Goal: Communication & Community: Ask a question

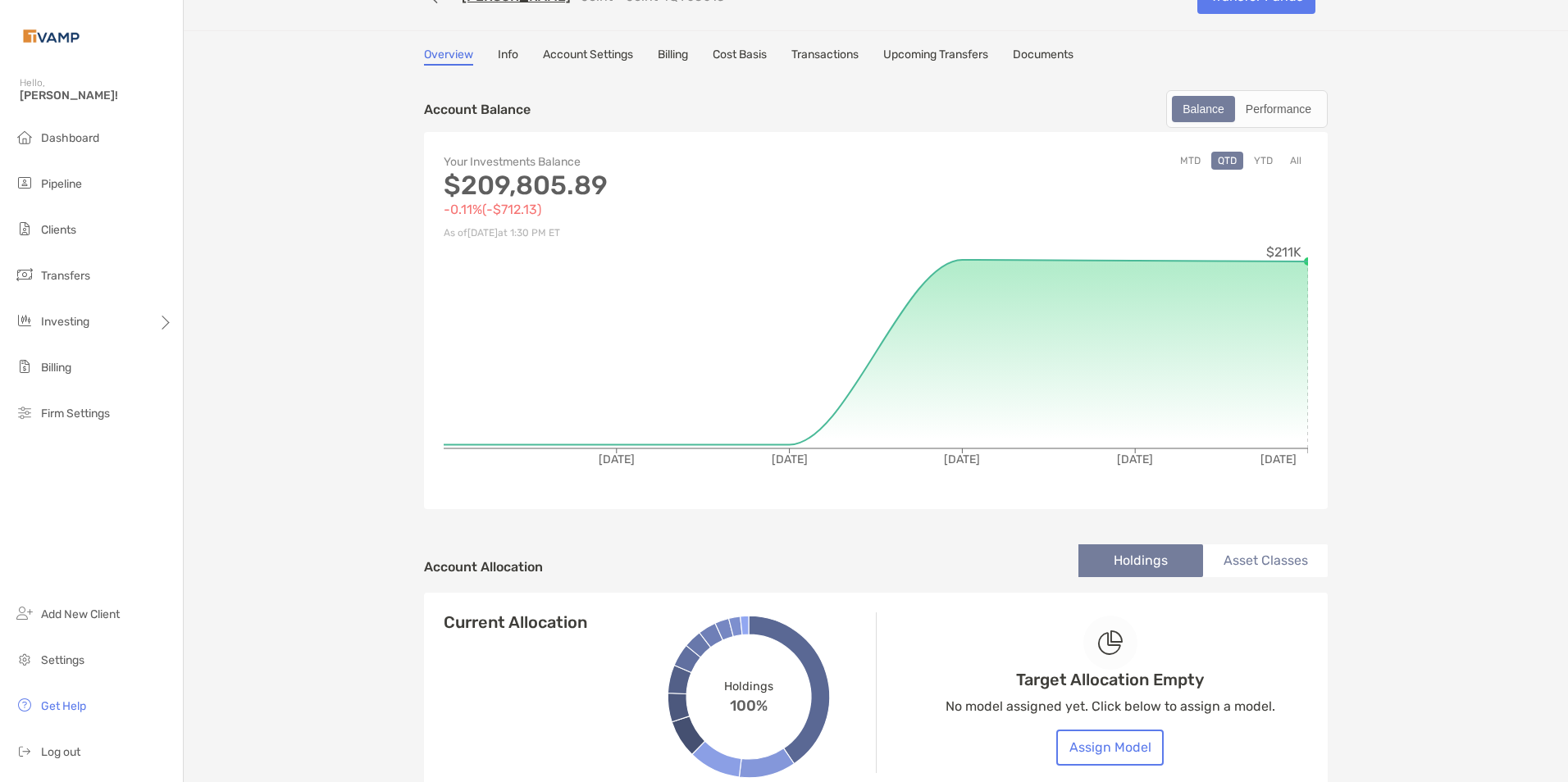
scroll to position [121, 0]
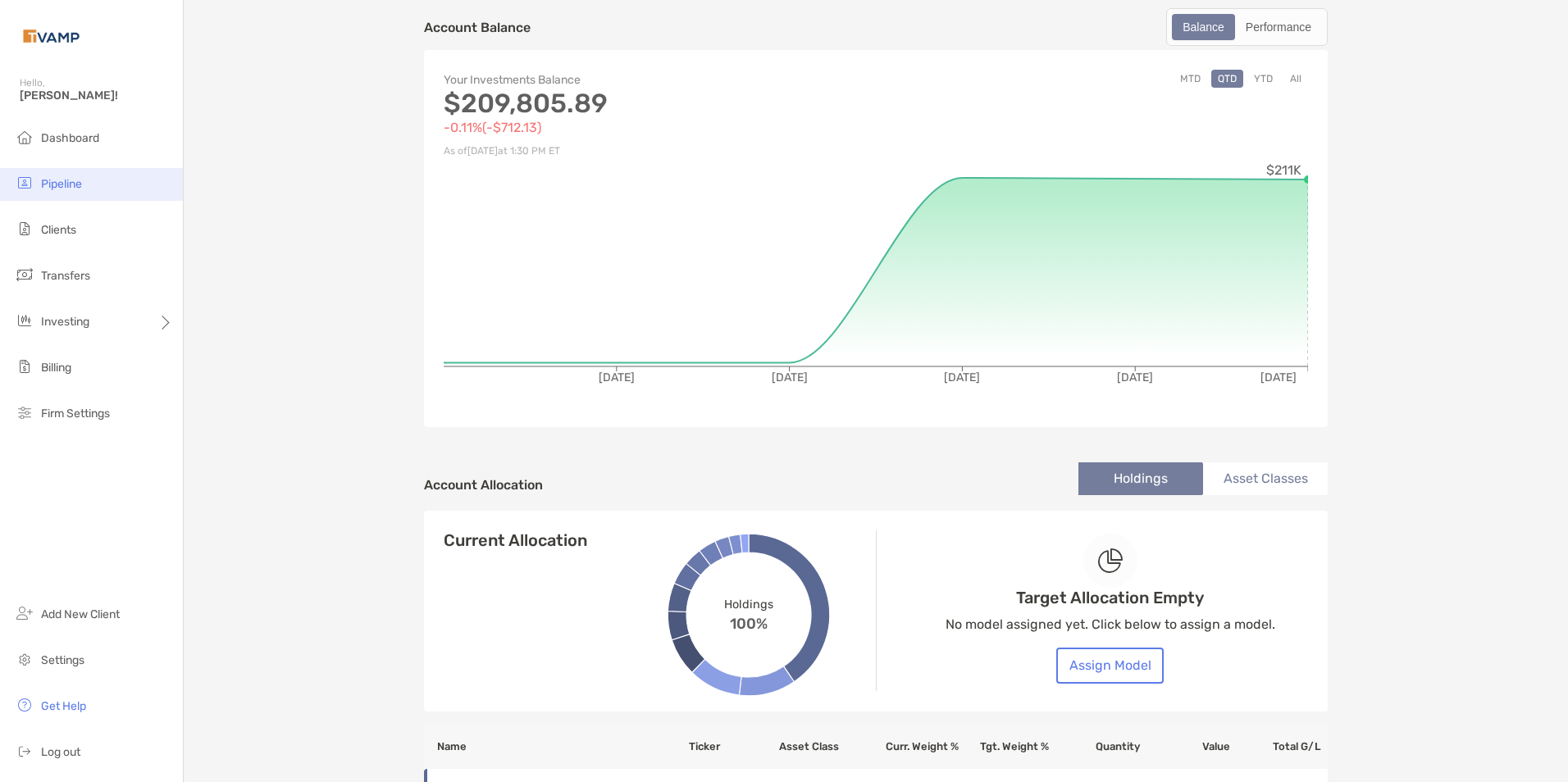
click at [47, 186] on span "Pipeline" at bounding box center [61, 184] width 41 height 14
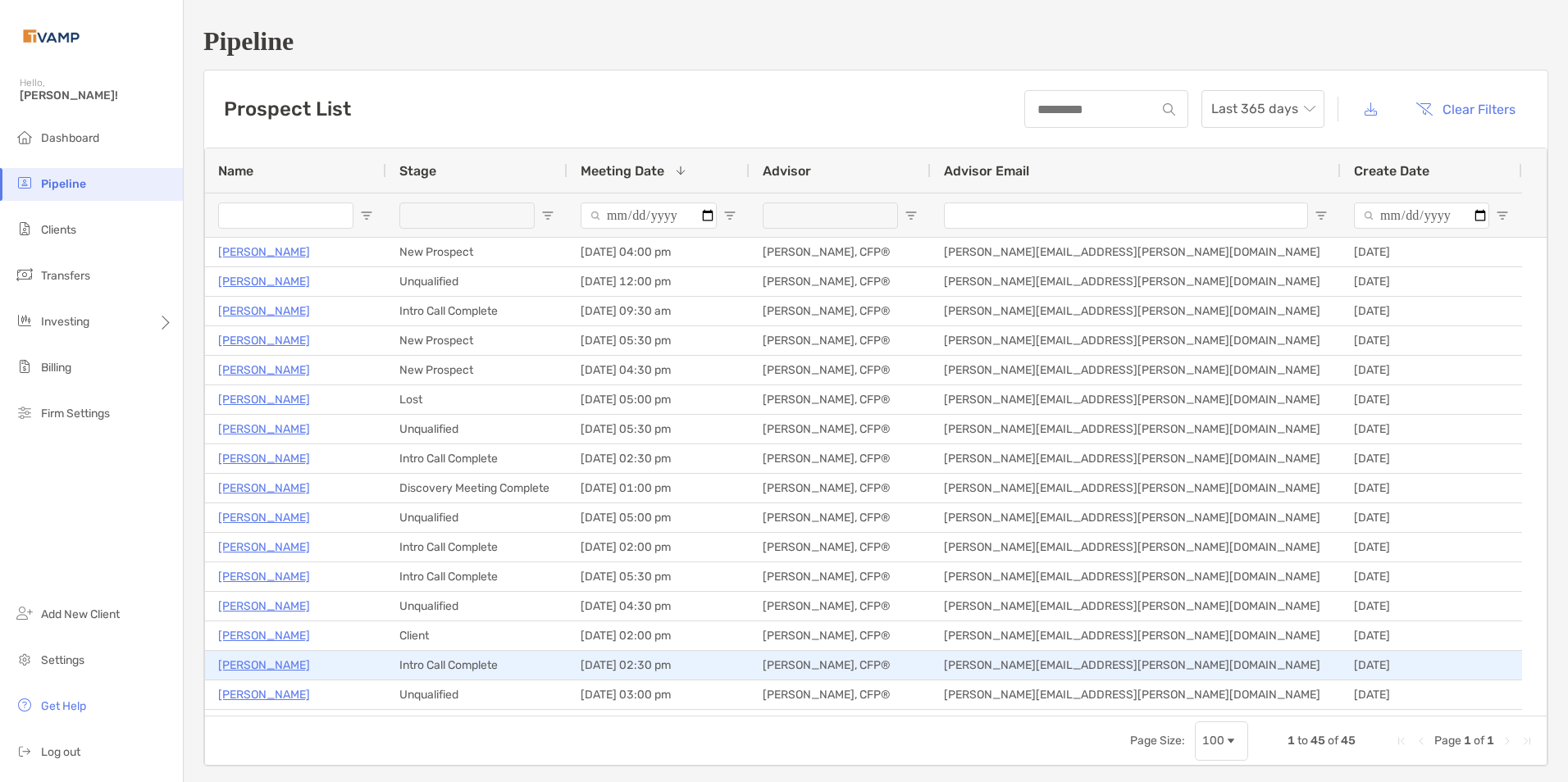
click at [288, 661] on p "[PERSON_NAME]" at bounding box center [265, 665] width 92 height 20
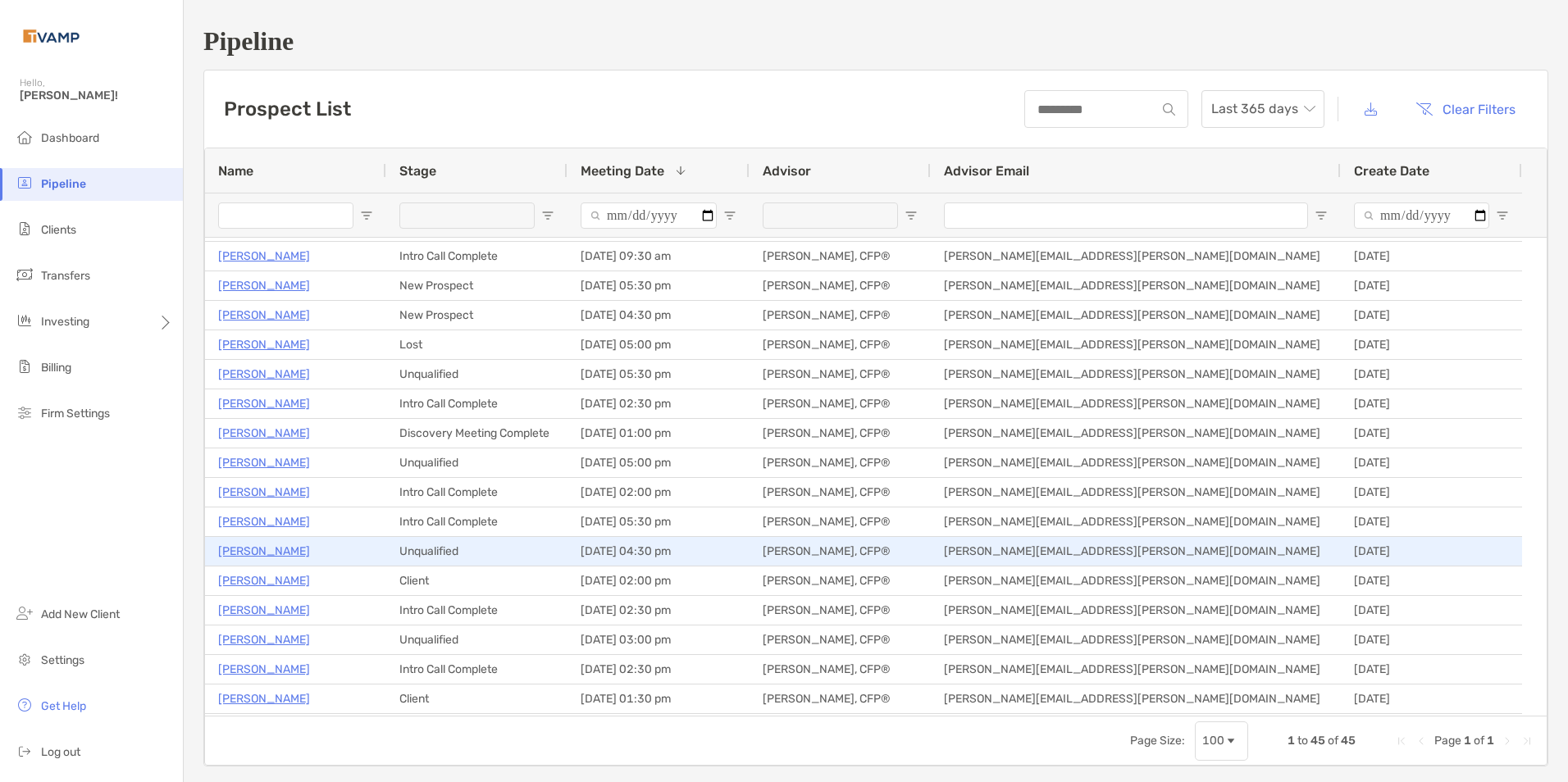
scroll to position [82, 0]
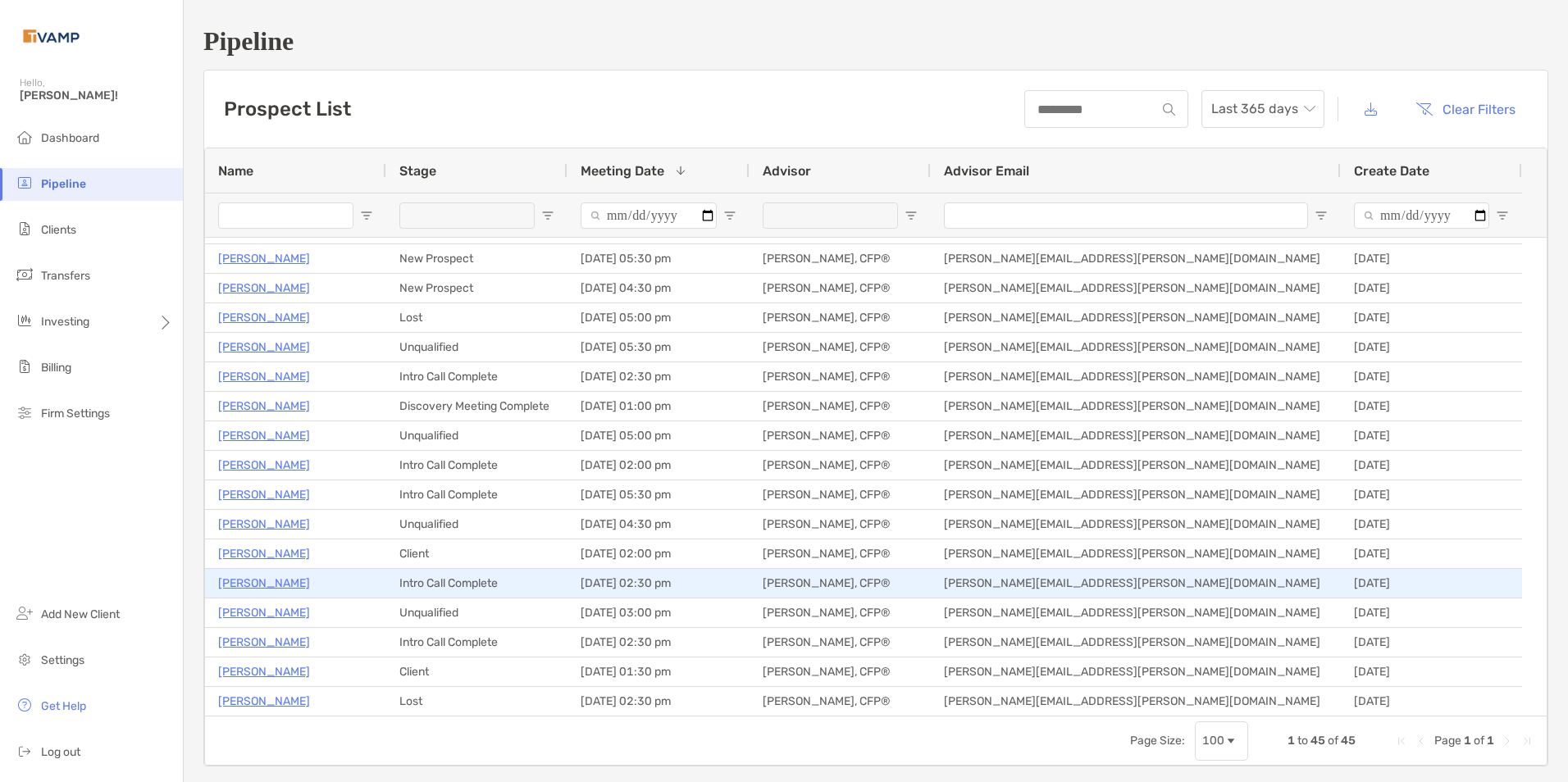
click at [231, 586] on p "[PERSON_NAME]" at bounding box center [265, 583] width 92 height 20
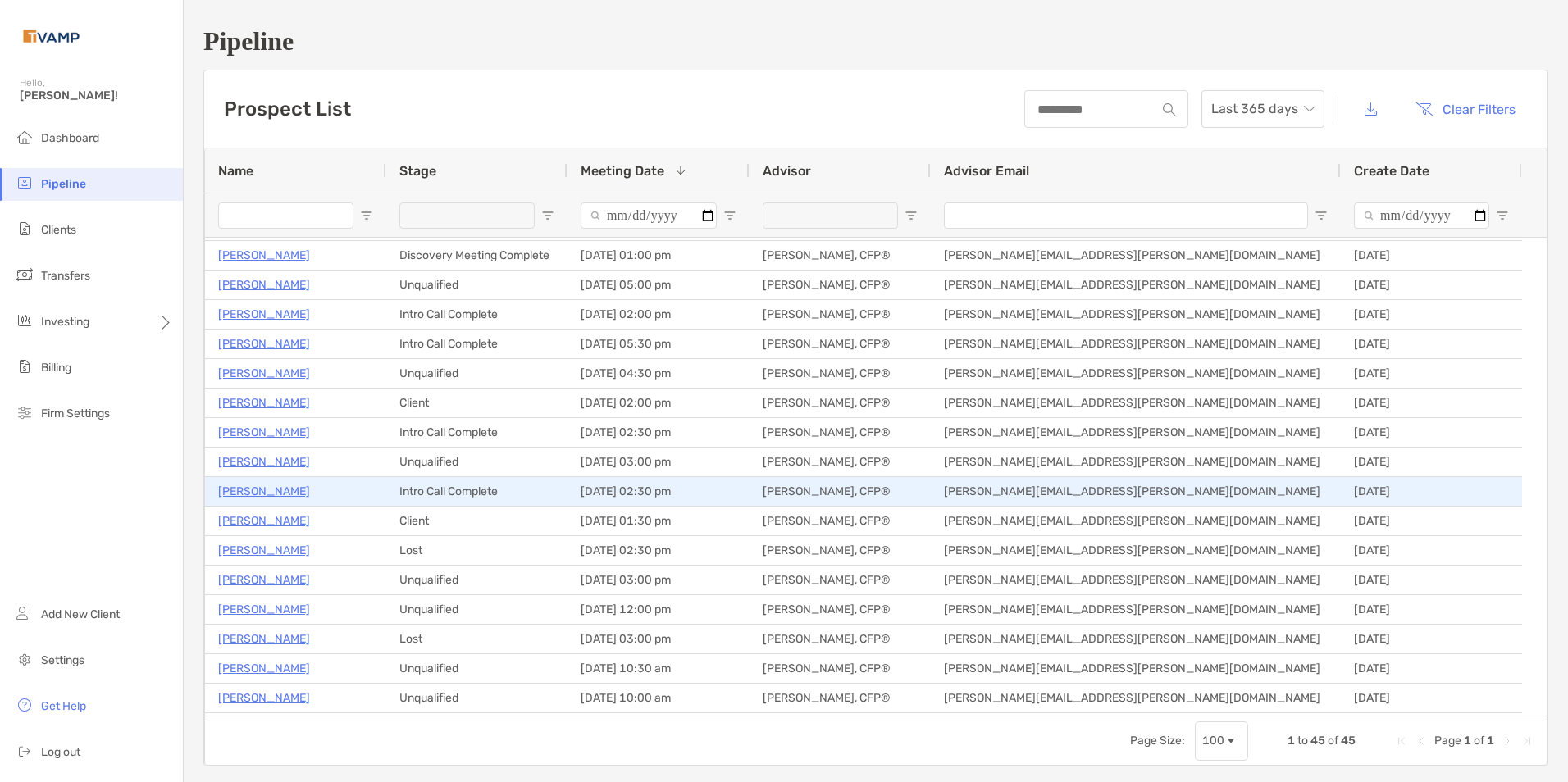
scroll to position [246, 0]
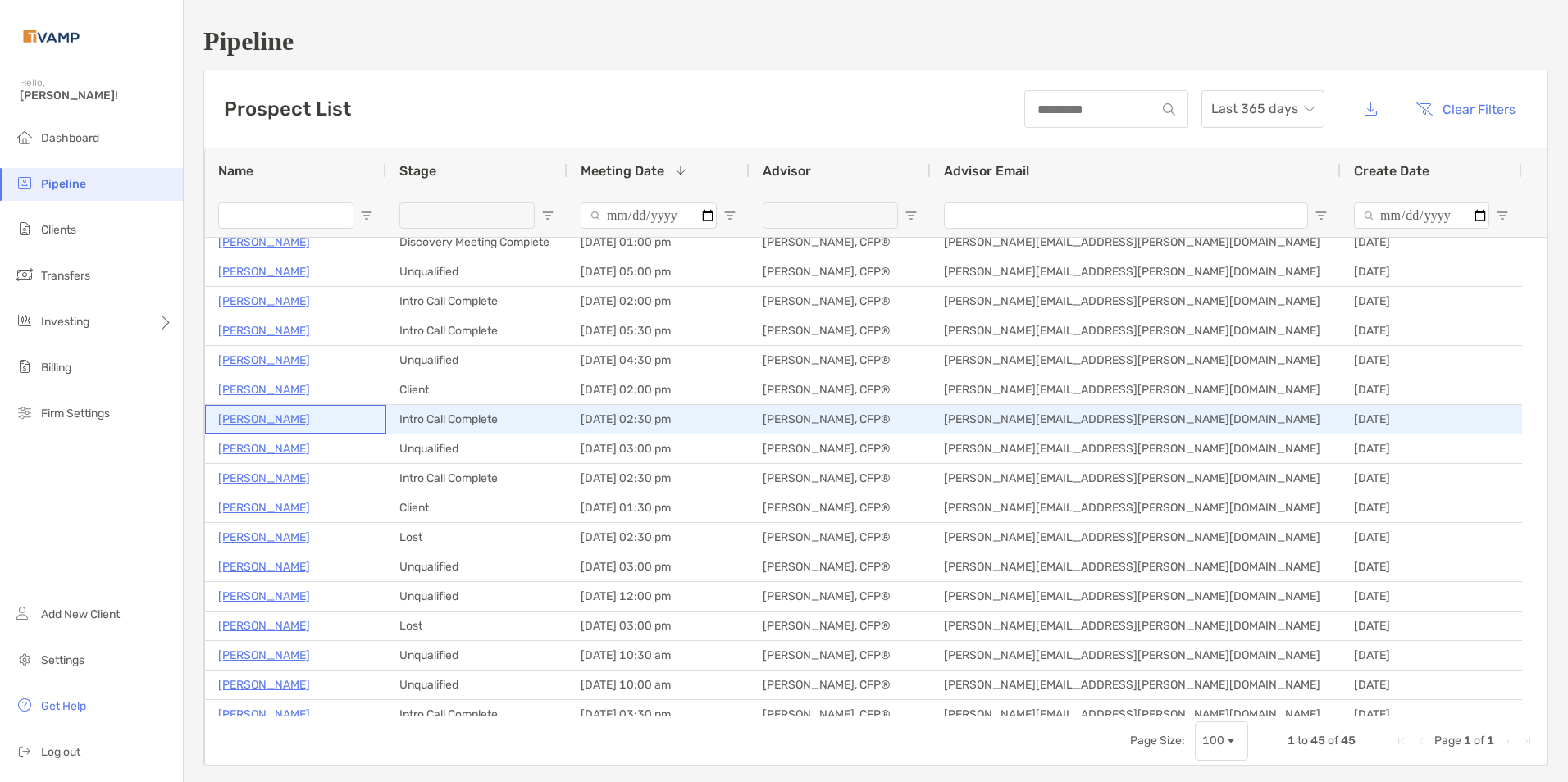
click at [273, 418] on p "[PERSON_NAME]" at bounding box center [265, 419] width 92 height 20
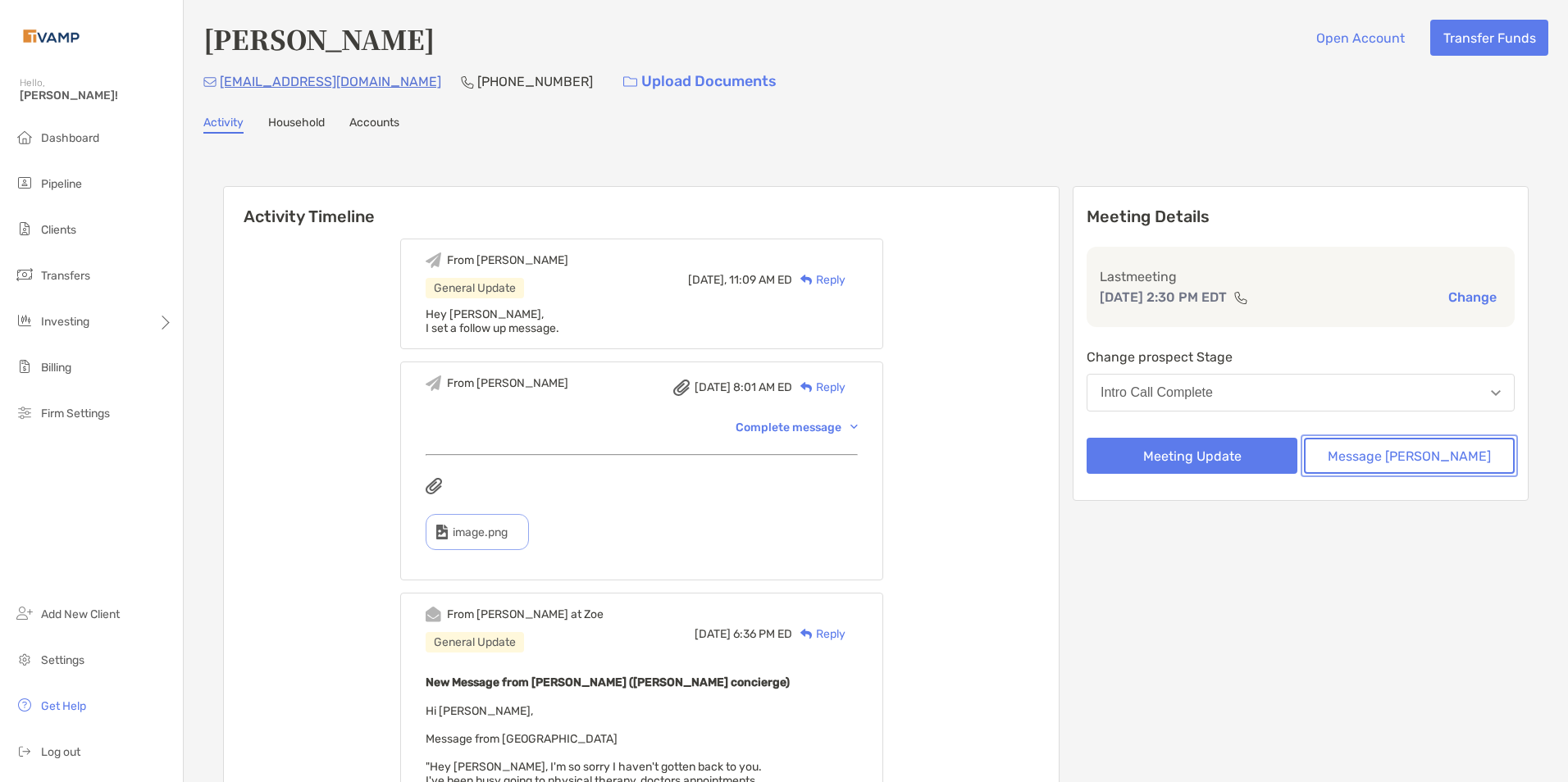
click at [1380, 463] on button "Message [PERSON_NAME]" at bounding box center [1410, 456] width 211 height 36
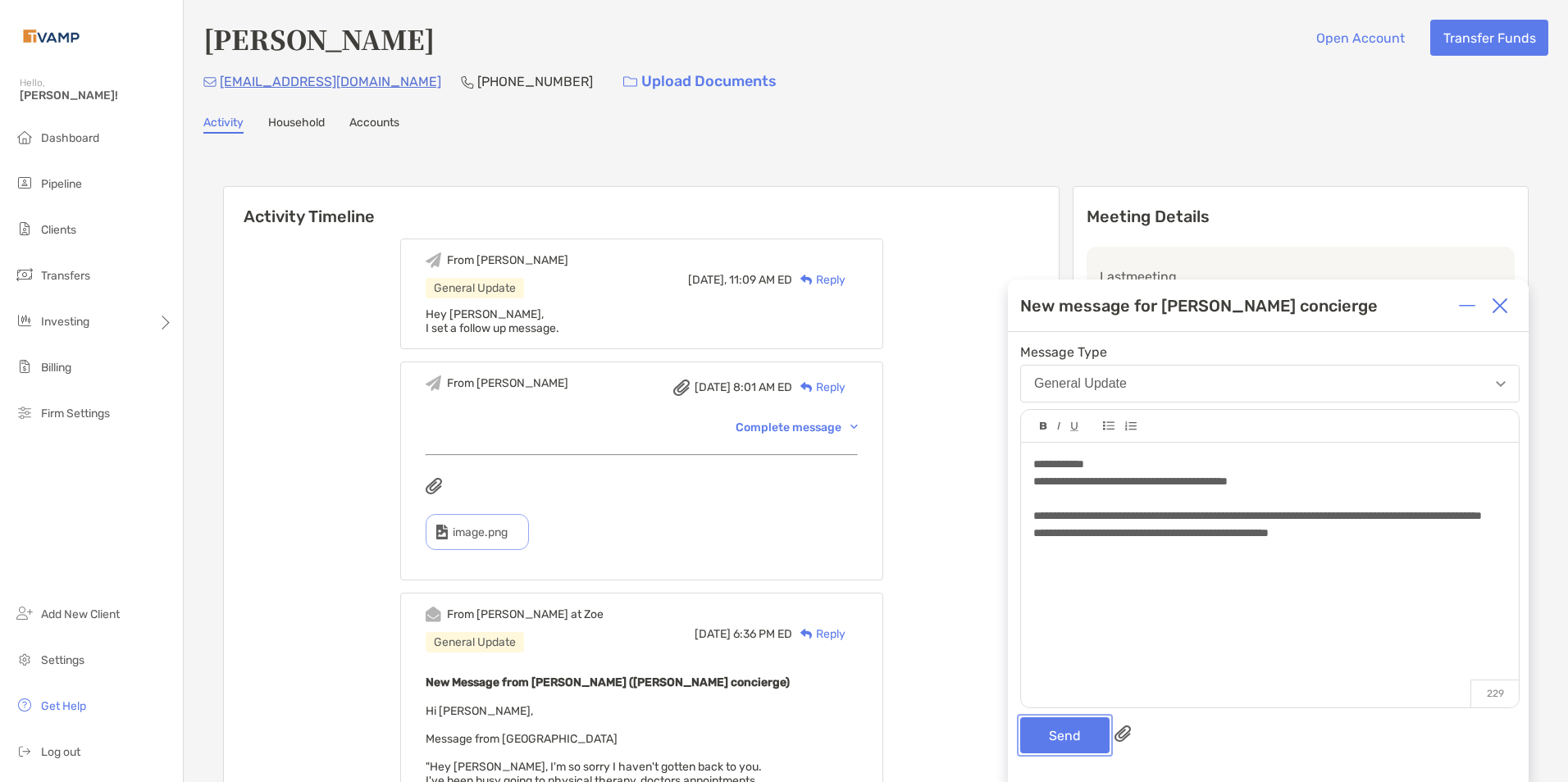
click at [1067, 742] on button "Send" at bounding box center [1065, 736] width 89 height 36
